Goal: Navigation & Orientation: Find specific page/section

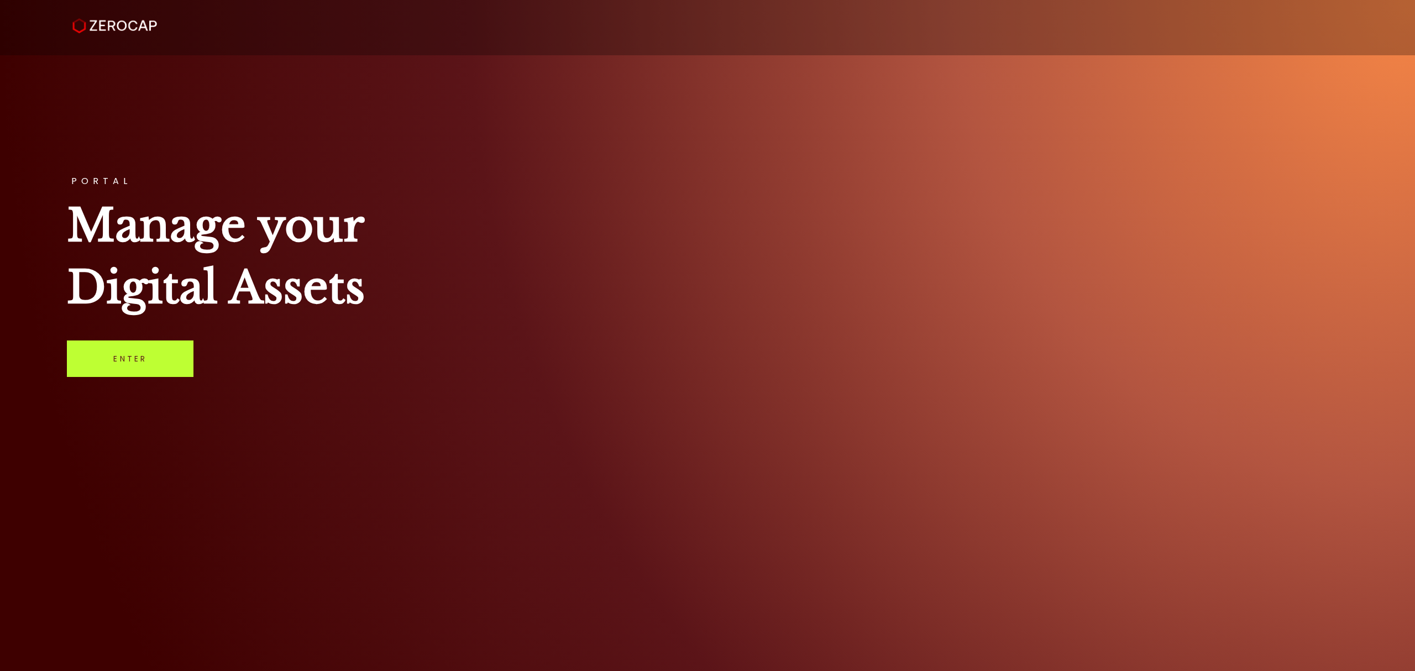
click at [144, 352] on link "Enter" at bounding box center [130, 358] width 127 height 36
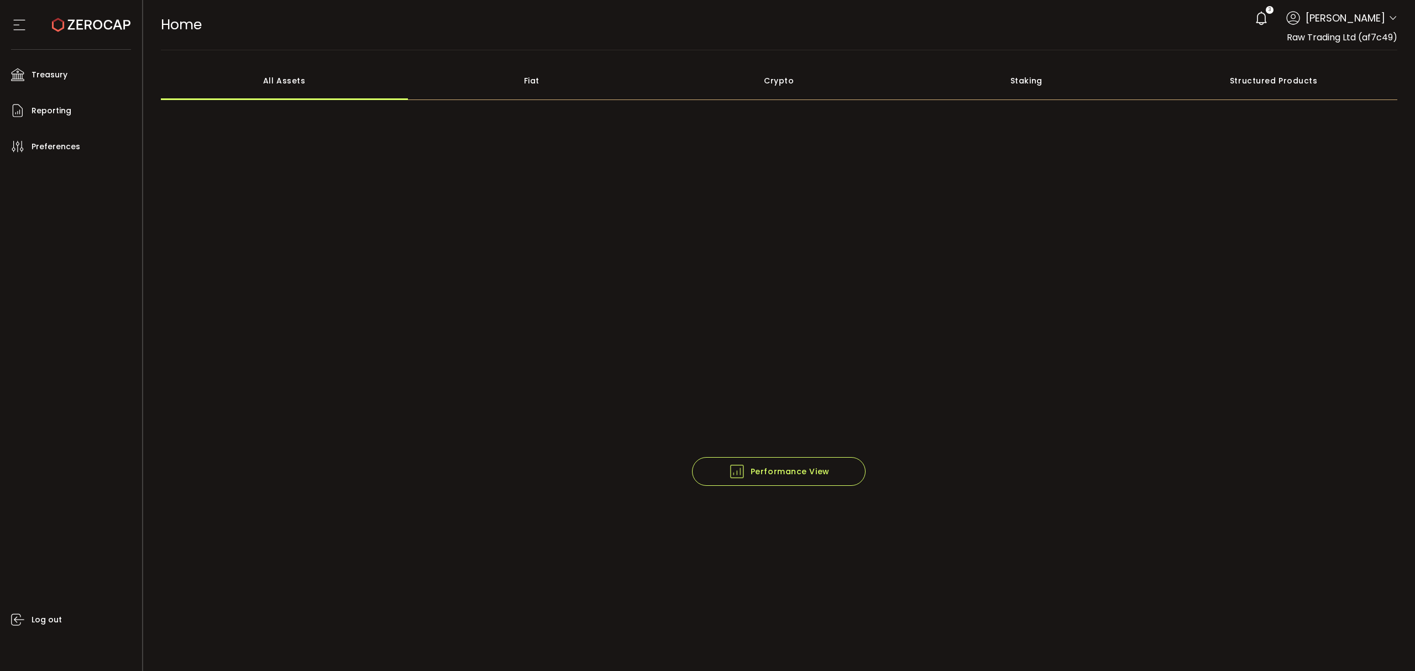
click at [1391, 18] on icon at bounding box center [1392, 18] width 9 height 9
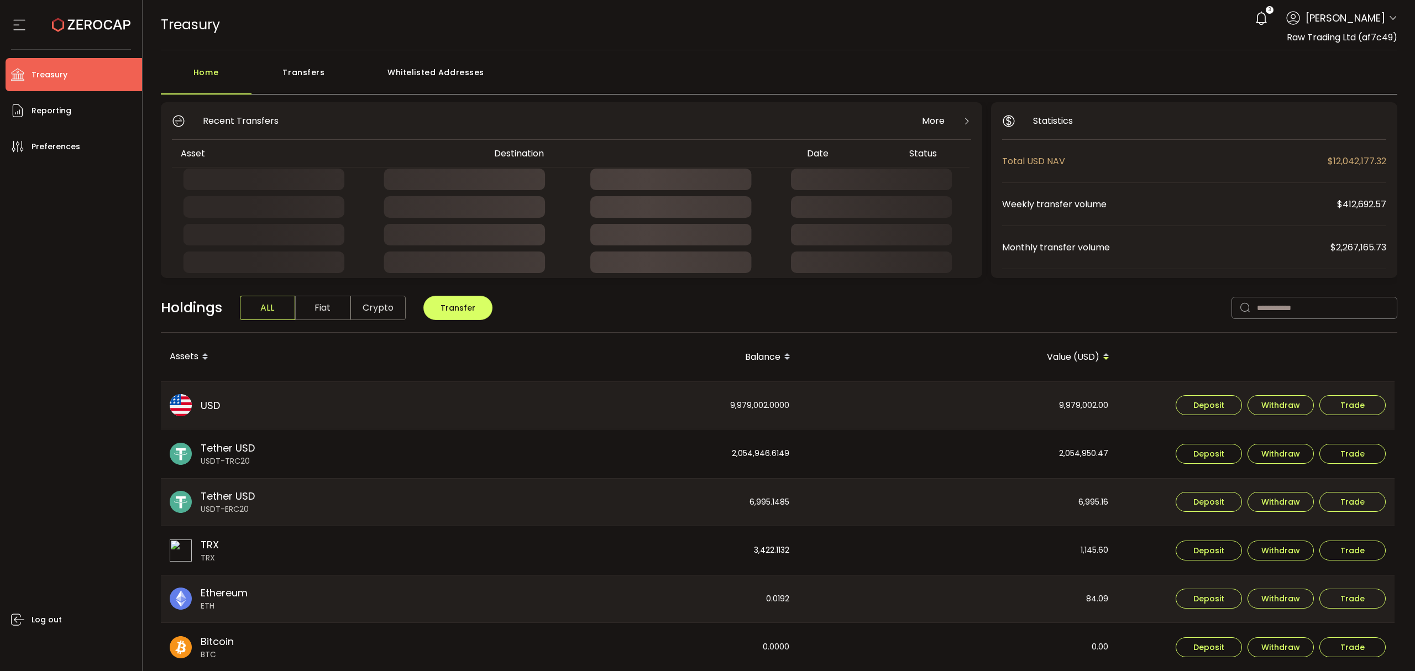
click at [290, 71] on div "Transfers" at bounding box center [303, 77] width 105 height 33
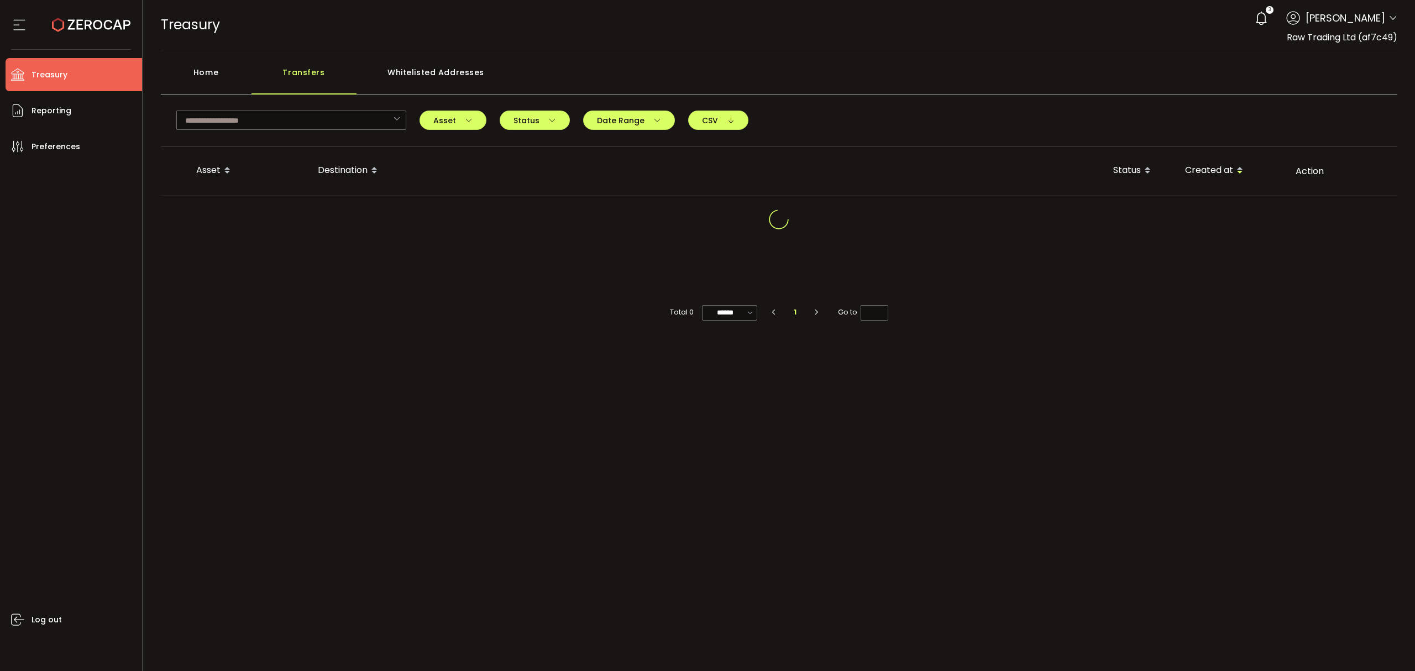
click at [222, 58] on main "Home Transfers Whitelisted Addresses TGqjuHtFTrcfWE39Z4G5NDBtgb5xtA7B3y TRC 3 T…" at bounding box center [779, 217] width 1272 height 334
drag, startPoint x: 217, startPoint y: 71, endPoint x: 219, endPoint y: 78, distance: 7.0
click at [217, 72] on div "Home" at bounding box center [206, 77] width 91 height 33
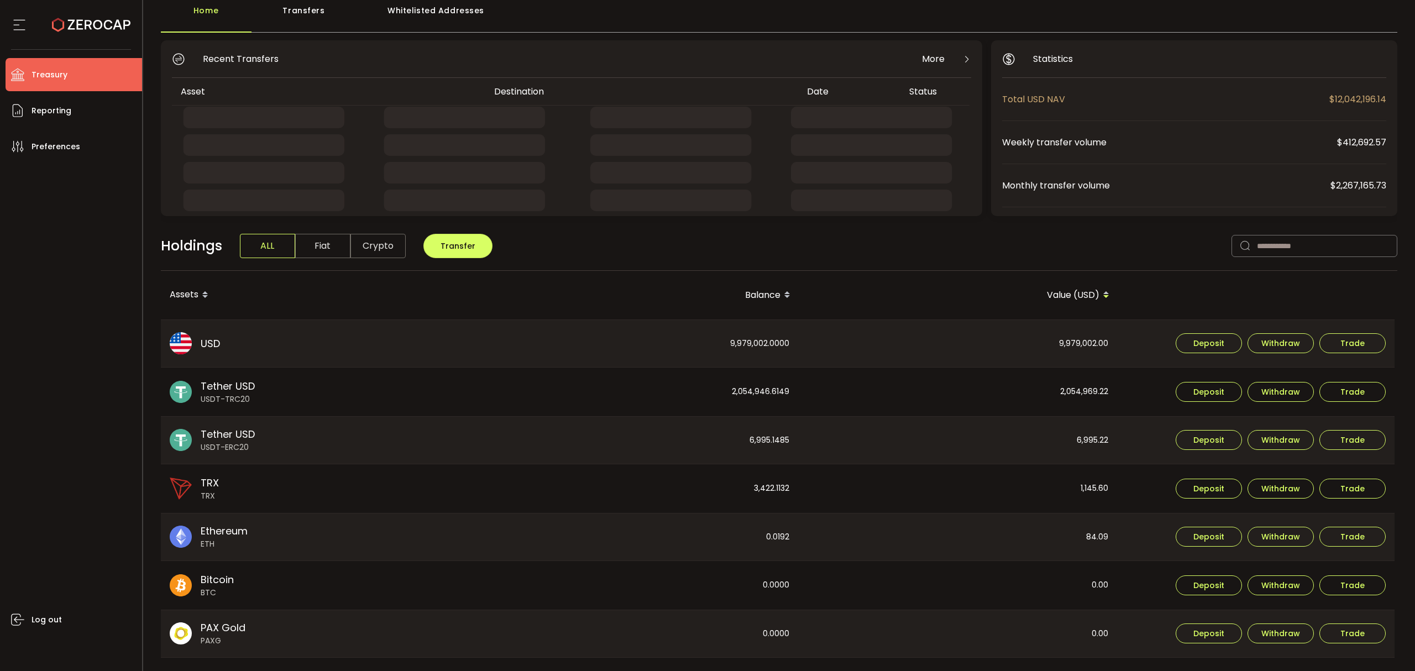
scroll to position [147, 0]
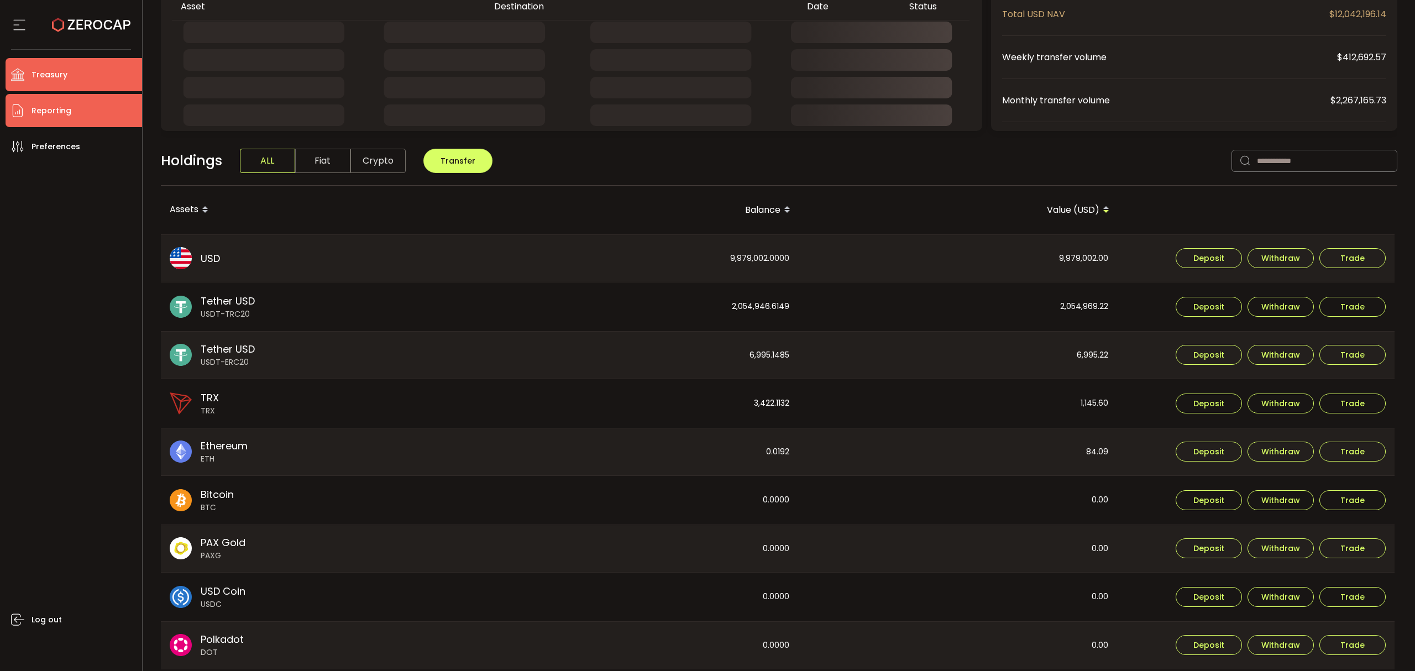
click at [82, 112] on li "Reporting" at bounding box center [74, 110] width 137 height 33
